Goal: Task Accomplishment & Management: Manage account settings

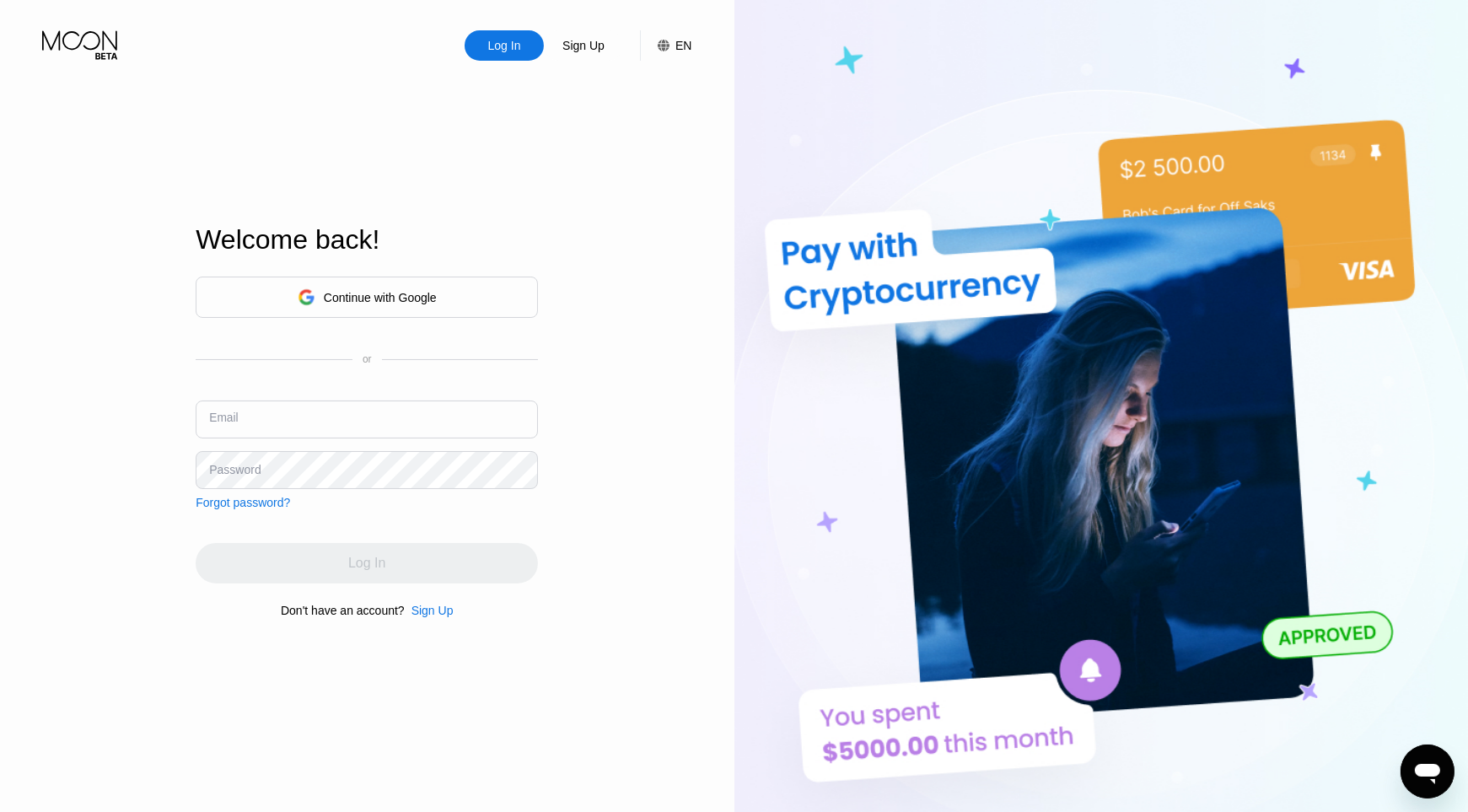
click at [268, 412] on input "text" at bounding box center [366, 419] width 342 height 38
type input "[EMAIL_ADDRESS][DOMAIN_NAME]"
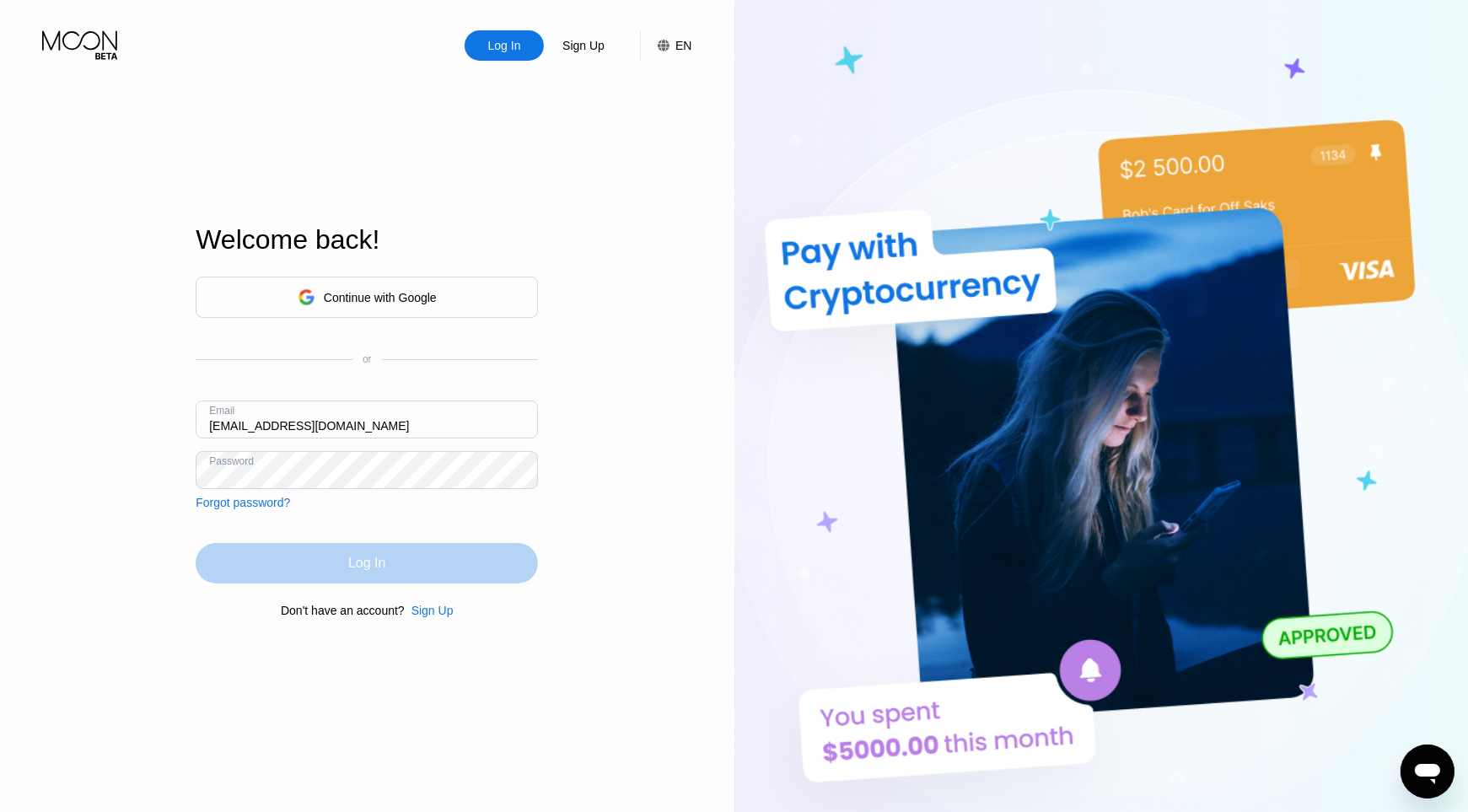
click at [368, 555] on div "Log In" at bounding box center [366, 563] width 342 height 41
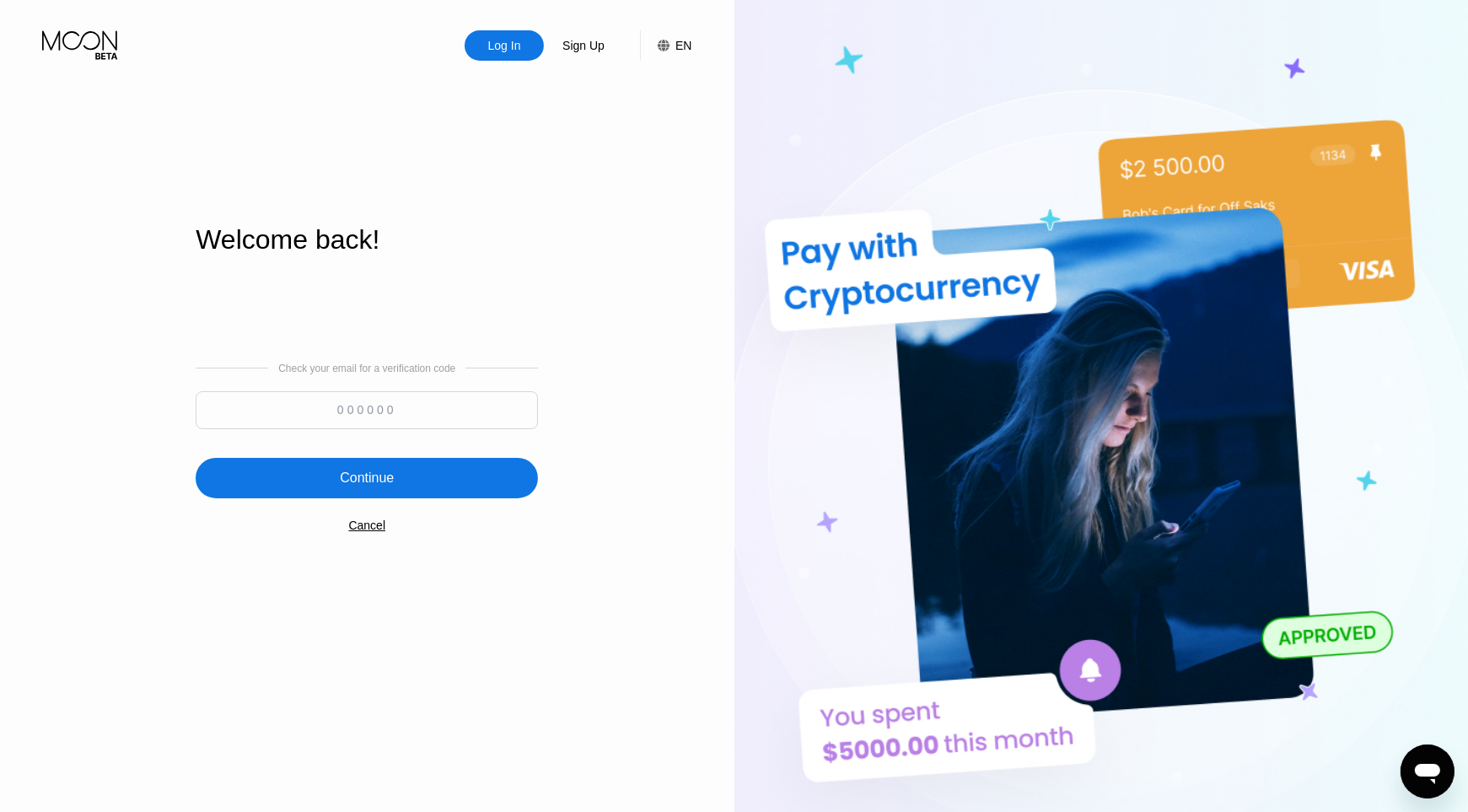
click at [360, 404] on input at bounding box center [366, 410] width 342 height 38
paste input "656201"
type input "656201"
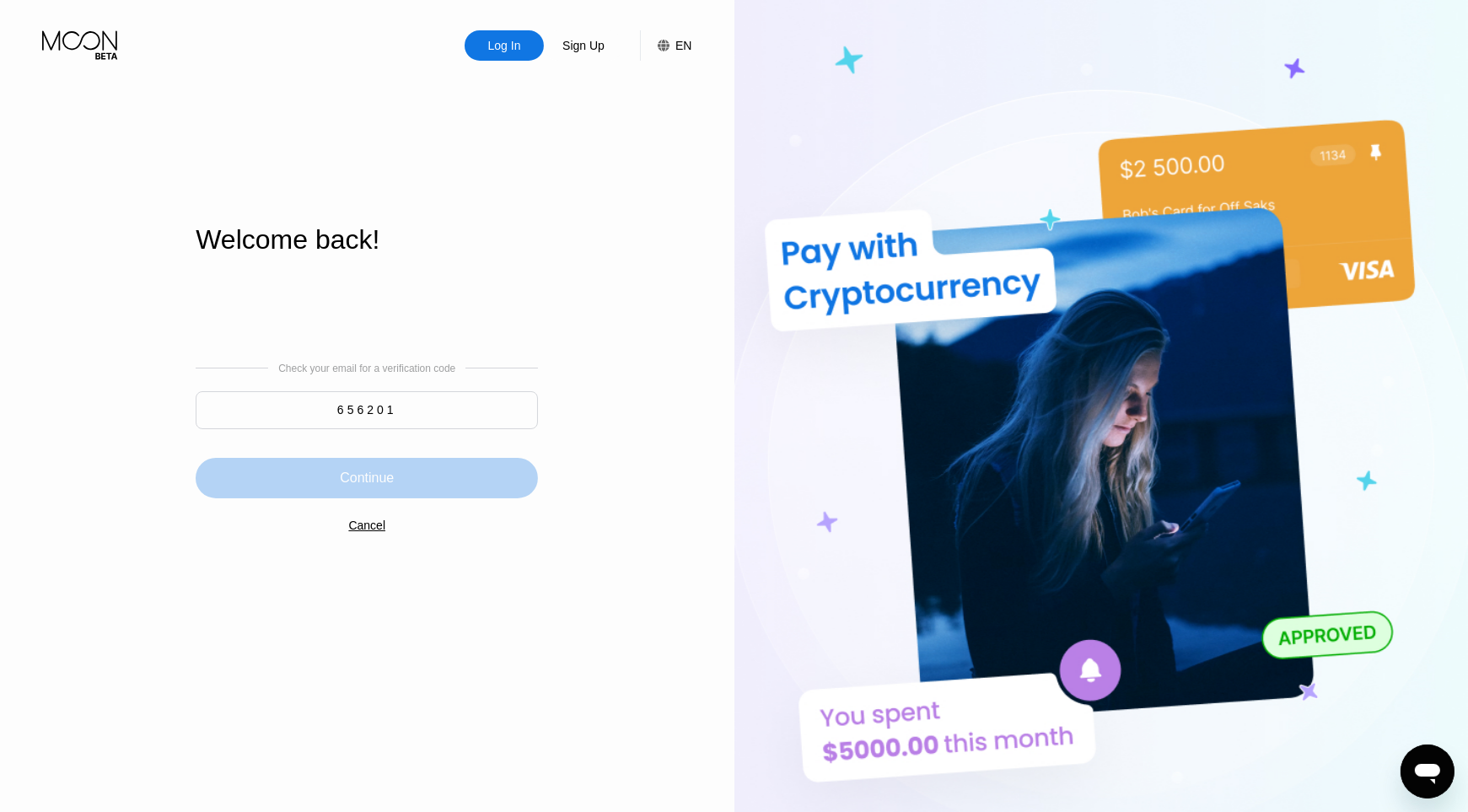
click at [355, 477] on div "Continue" at bounding box center [367, 477] width 54 height 17
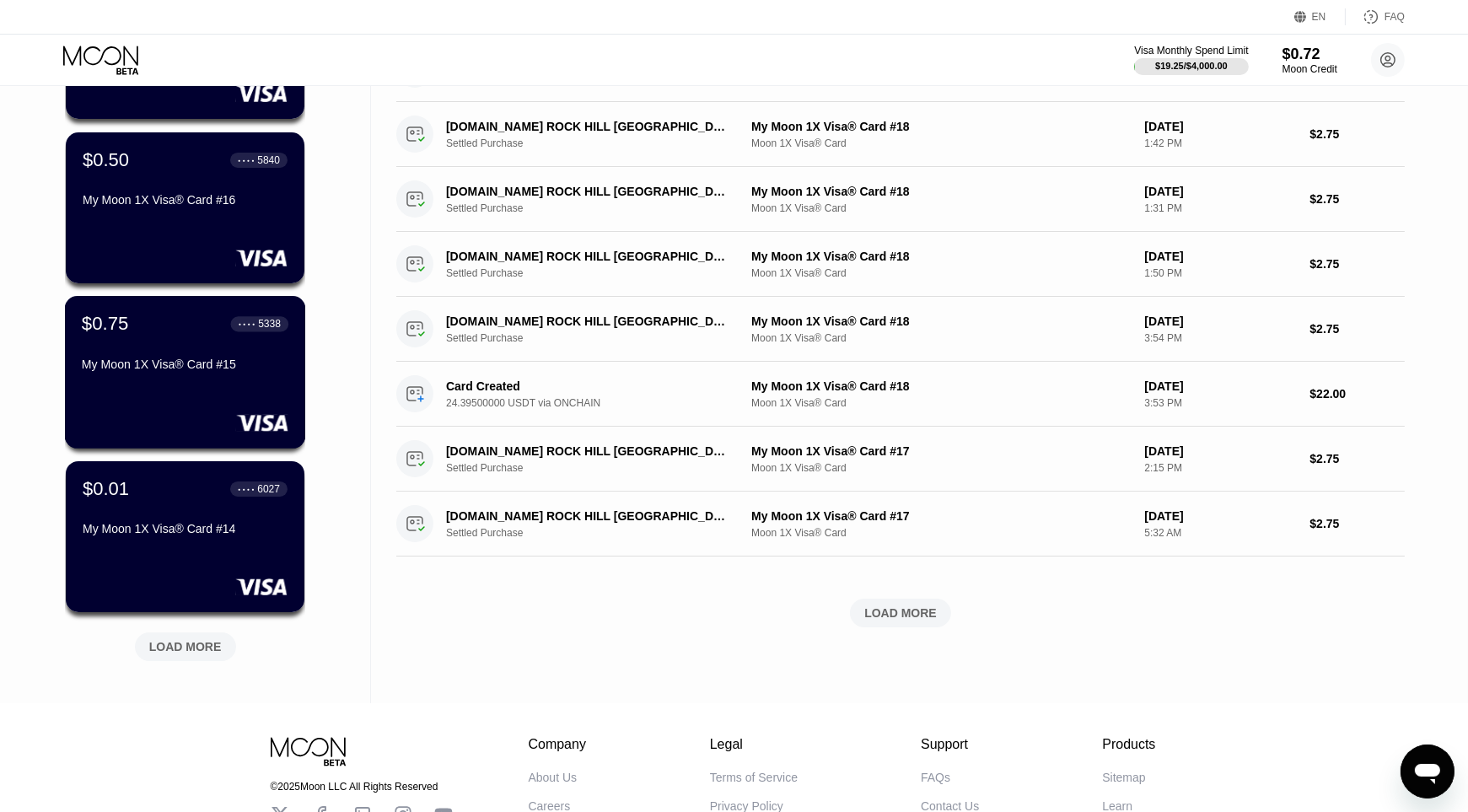
scroll to position [409, 0]
click at [182, 642] on div "LOAD MORE" at bounding box center [186, 646] width 73 height 16
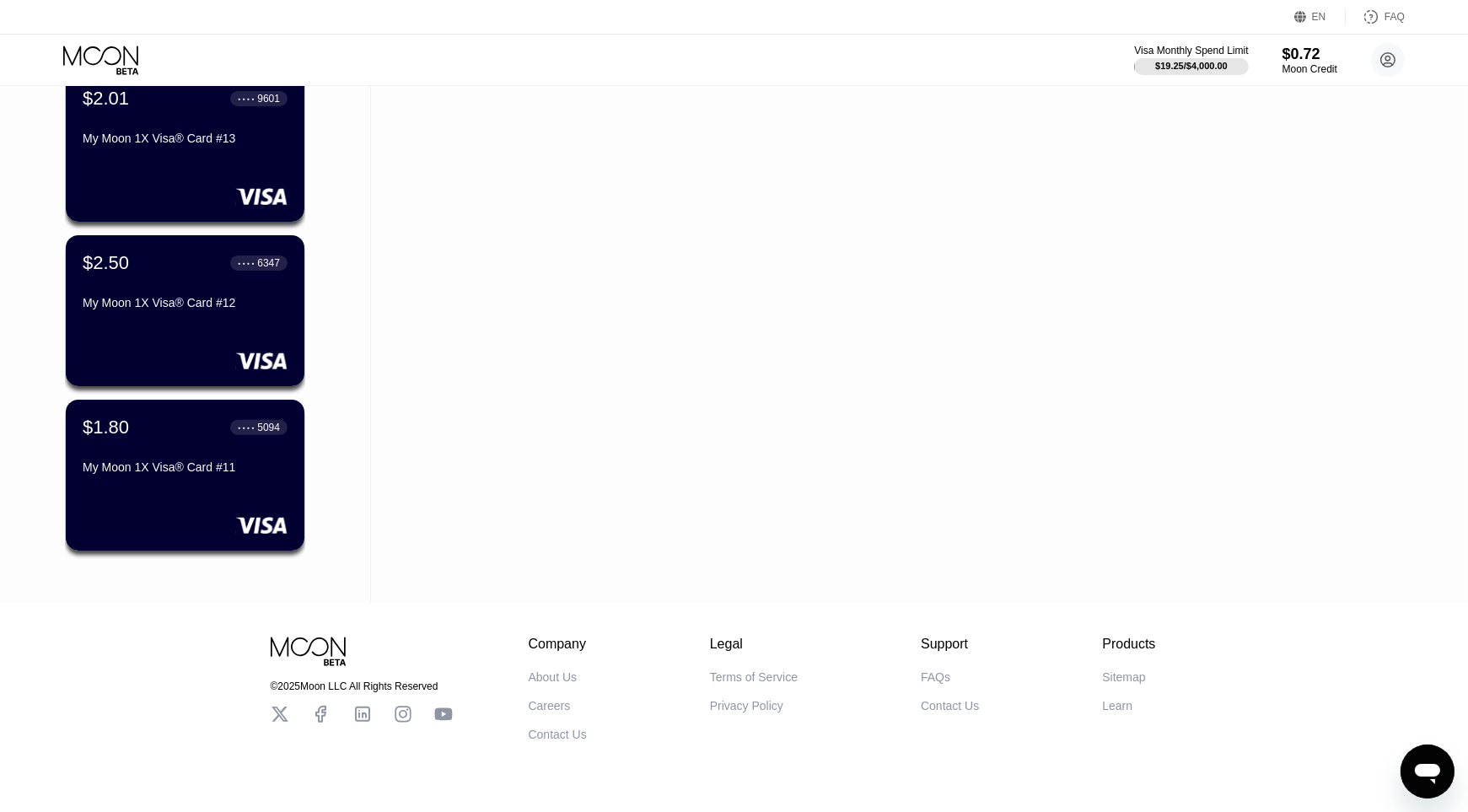
scroll to position [966, 0]
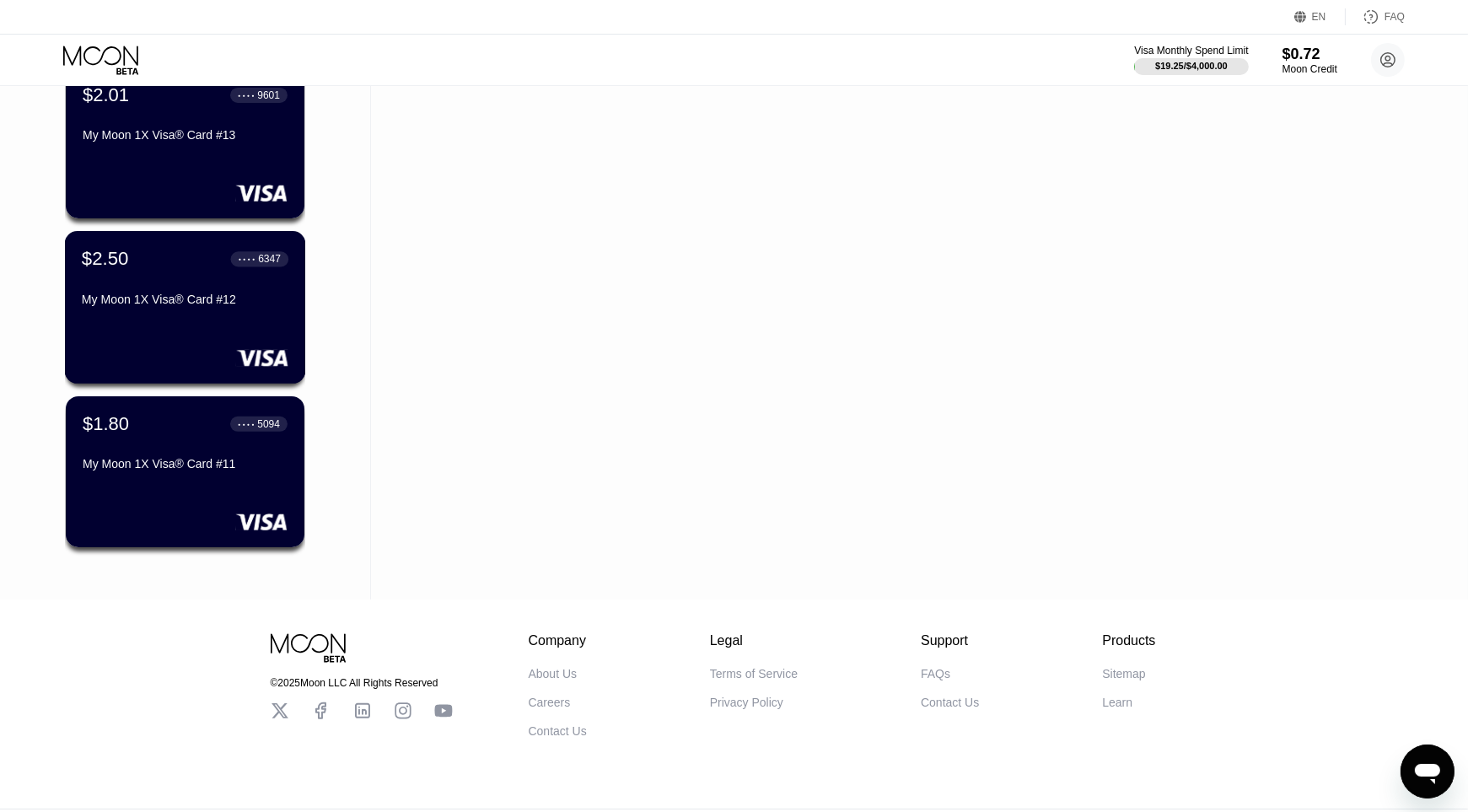
click at [159, 346] on div "$2.50 ● ● ● ● 6347 My Moon 1X Visa® Card #12" at bounding box center [186, 307] width 241 height 152
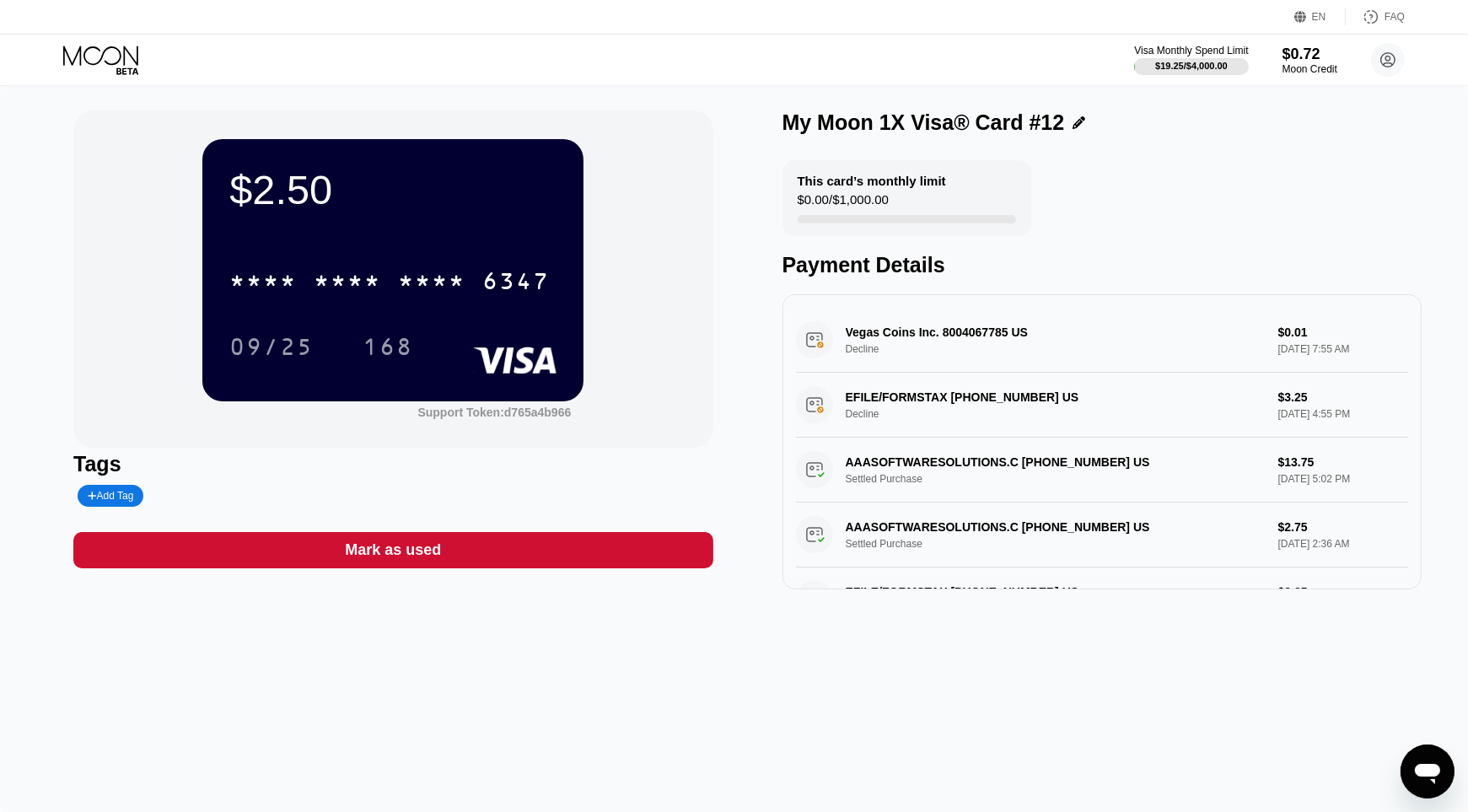
click at [81, 29] on div "EN Language Select an item Save FAQ" at bounding box center [734, 17] width 1468 height 35
click at [84, 46] on icon at bounding box center [102, 60] width 79 height 29
